Goal: Task Accomplishment & Management: Manage account settings

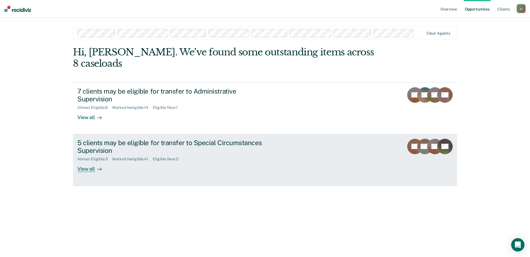
click at [192, 139] on div "5 clients may be eligible for transfer to Special Circumstances Supervision" at bounding box center [174, 147] width 195 height 16
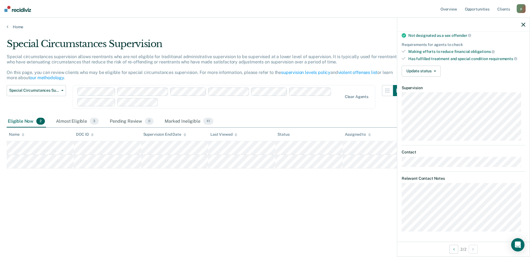
scroll to position [74, 0]
click at [521, 25] on icon "button" at bounding box center [523, 25] width 4 height 4
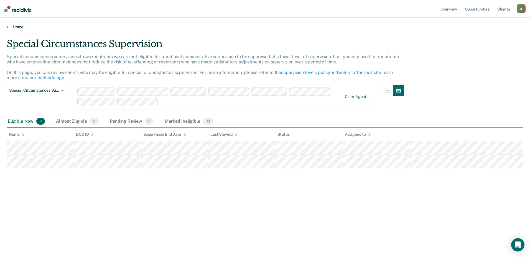
click at [18, 27] on link "Home" at bounding box center [265, 26] width 517 height 5
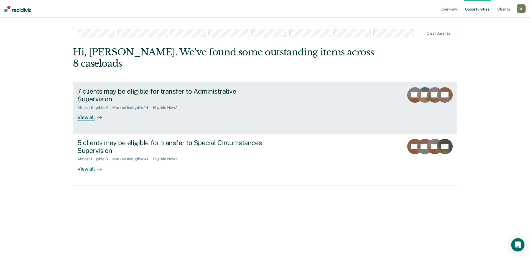
click at [195, 87] on div "7 clients may be eligible for transfer to Administrative Supervision" at bounding box center [174, 95] width 195 height 16
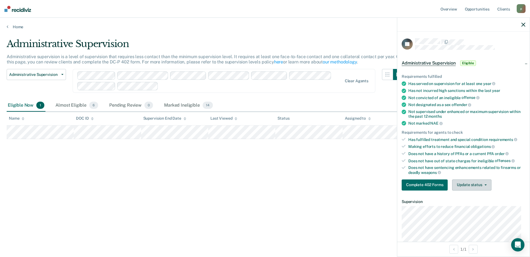
click at [479, 185] on button "Update status" at bounding box center [471, 185] width 39 height 11
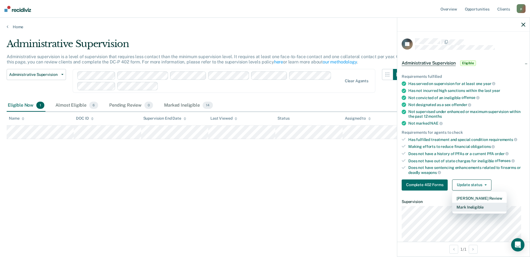
click at [476, 206] on button "Mark Ineligible" at bounding box center [479, 207] width 54 height 9
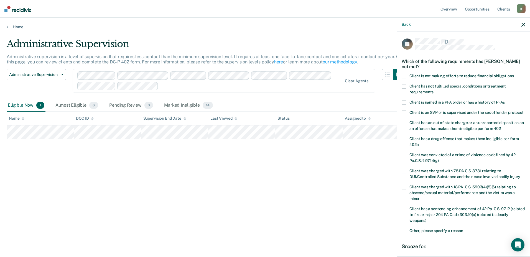
click at [404, 85] on span at bounding box center [404, 86] width 4 height 4
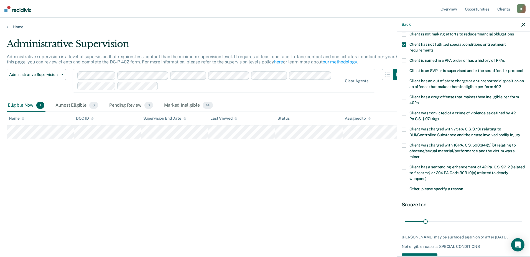
scroll to position [66, 0]
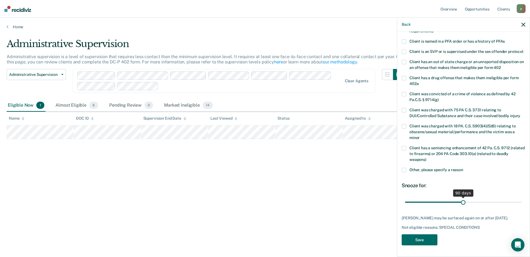
drag, startPoint x: 424, startPoint y: 202, endPoint x: 461, endPoint y: 205, distance: 36.9
type input "90"
click at [461, 205] on input "range" at bounding box center [463, 202] width 117 height 10
click at [425, 239] on button "Save" at bounding box center [420, 239] width 36 height 11
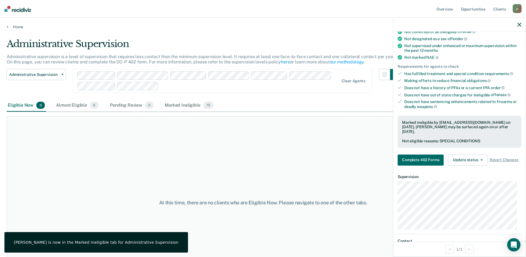
click at [518, 25] on icon "button" at bounding box center [519, 25] width 4 height 4
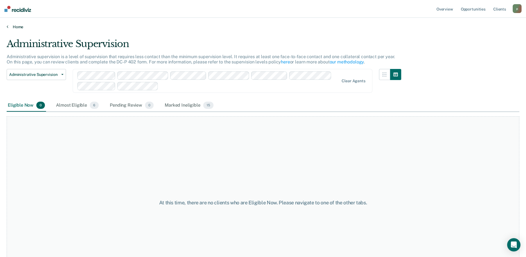
click at [25, 27] on link "Home" at bounding box center [263, 26] width 512 height 5
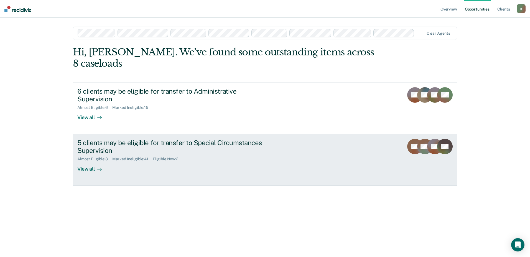
click at [207, 139] on div "5 clients may be eligible for transfer to Special Circumstances Supervision" at bounding box center [174, 147] width 195 height 16
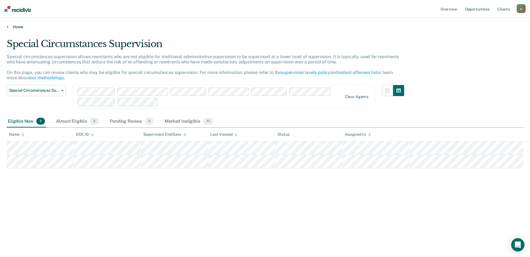
click at [22, 29] on link "Home" at bounding box center [265, 26] width 517 height 5
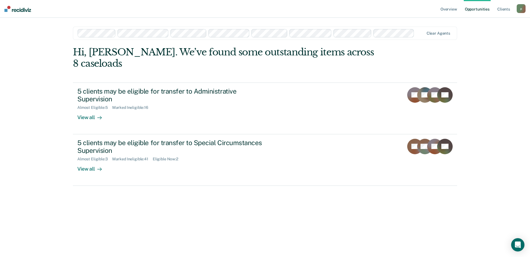
click at [17, 10] on img at bounding box center [17, 9] width 27 height 6
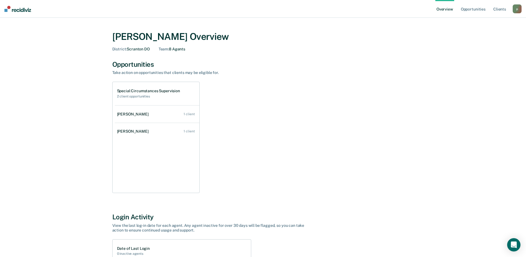
click at [22, 11] on img at bounding box center [17, 9] width 27 height 6
click at [440, 11] on link "Overview" at bounding box center [444, 9] width 19 height 18
click at [469, 11] on link "Opportunities" at bounding box center [472, 9] width 27 height 18
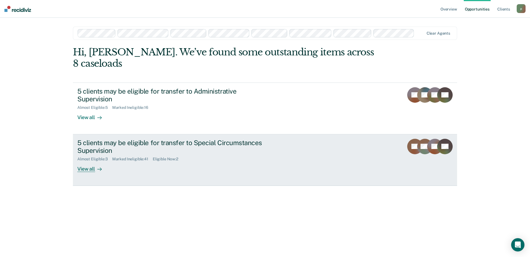
click at [195, 139] on div "5 clients may be eligible for transfer to Special Circumstances Supervision" at bounding box center [174, 147] width 195 height 16
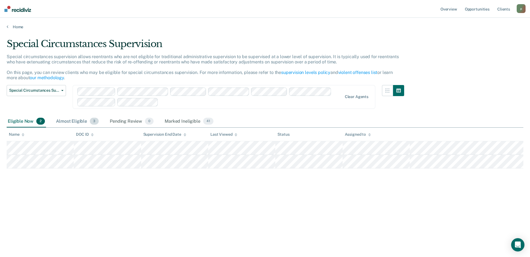
click at [65, 122] on div "Almost Eligible 3" at bounding box center [77, 122] width 45 height 12
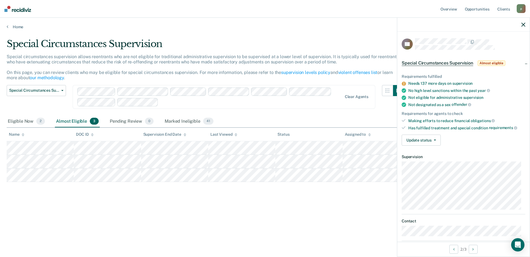
click at [525, 24] on div at bounding box center [463, 25] width 132 height 14
click at [523, 24] on icon "button" at bounding box center [523, 25] width 4 height 4
click at [524, 24] on icon "button" at bounding box center [523, 25] width 4 height 4
click at [523, 24] on icon "button" at bounding box center [523, 25] width 4 height 4
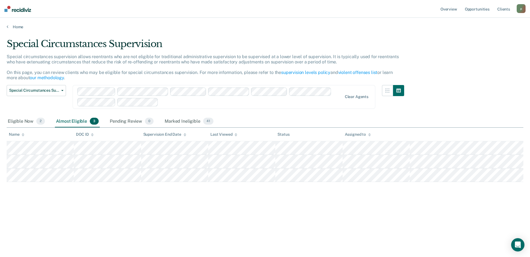
click at [12, 24] on div "Home" at bounding box center [265, 24] width 530 height 12
click at [18, 27] on link "Home" at bounding box center [265, 26] width 517 height 5
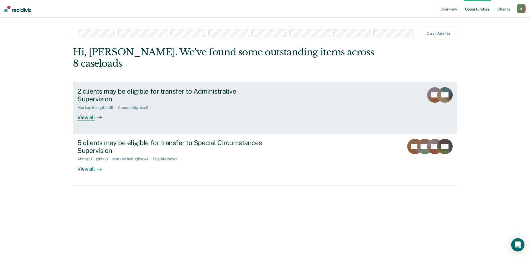
click at [233, 103] on div "Marked Ineligible : 19 Almost Eligible : 2" at bounding box center [174, 106] width 195 height 7
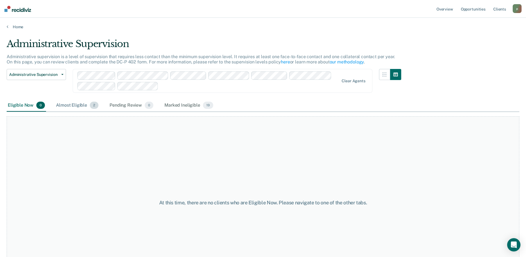
click at [68, 105] on div "Almost Eligible 2" at bounding box center [77, 105] width 45 height 12
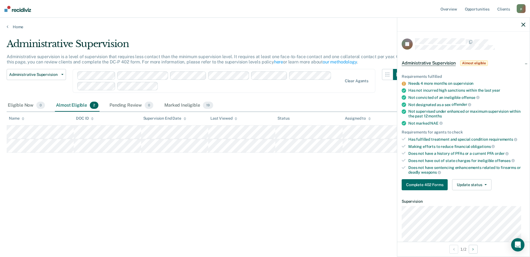
click at [524, 23] on icon "button" at bounding box center [523, 25] width 4 height 4
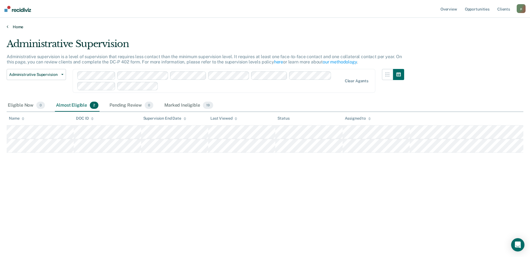
click at [17, 29] on link "Home" at bounding box center [265, 26] width 517 height 5
